Goal: Task Accomplishment & Management: Manage account settings

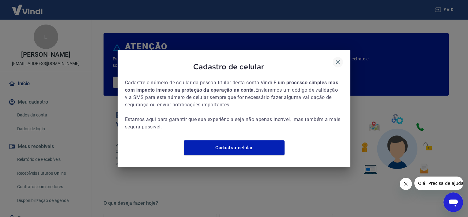
click at [337, 58] on icon "button" at bounding box center [337, 61] width 7 height 7
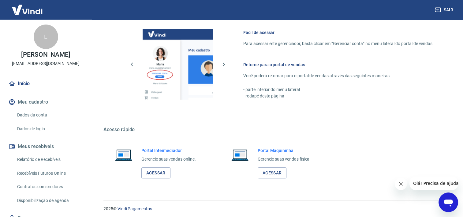
scroll to position [330, 0]
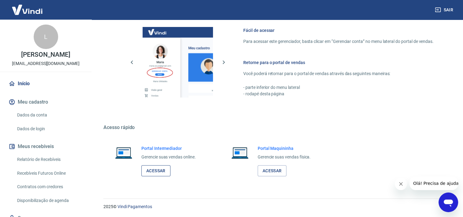
click at [167, 171] on link "Acessar" at bounding box center [155, 170] width 29 height 11
